Goal: Transaction & Acquisition: Purchase product/service

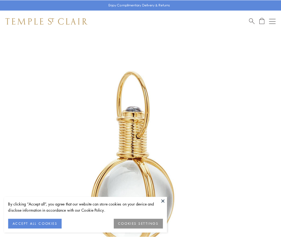
scroll to position [140, 0]
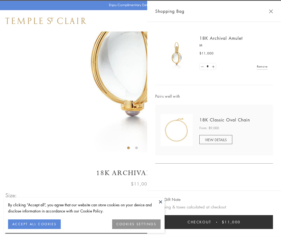
click at [214, 222] on button "Checkout $11,000" at bounding box center [214, 223] width 118 height 14
